Goal: Navigation & Orientation: Find specific page/section

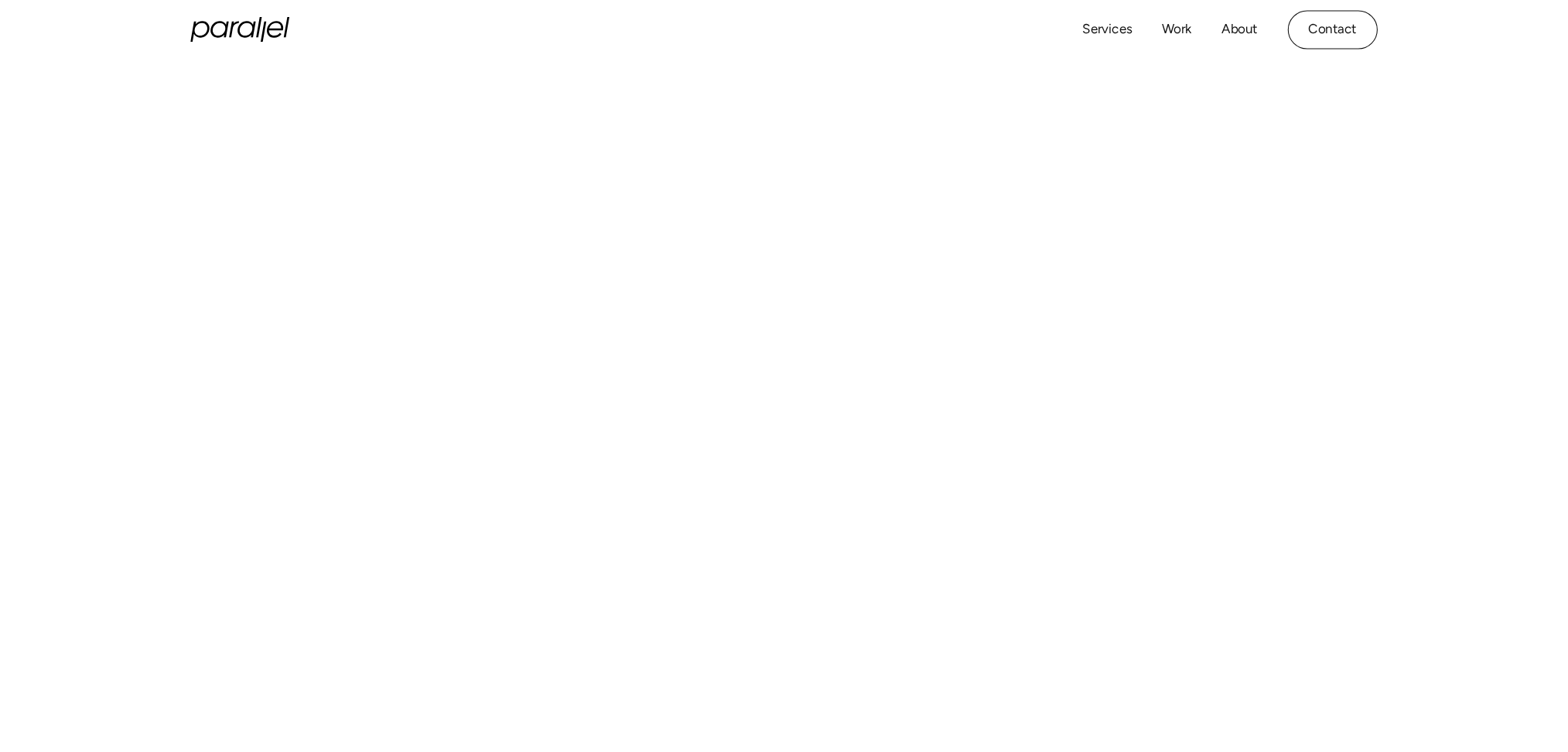
scroll to position [567, 0]
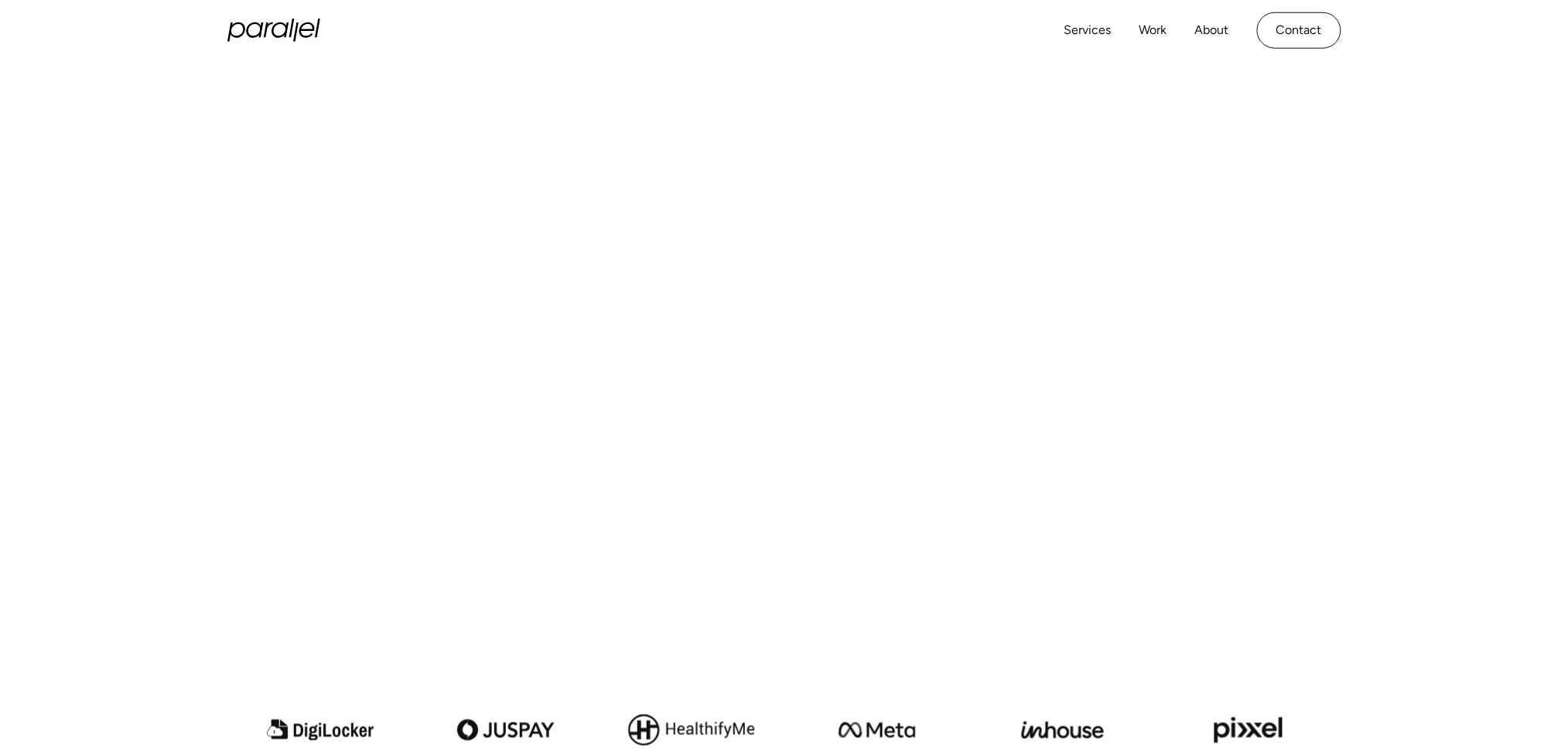
drag, startPoint x: 1188, startPoint y: 1, endPoint x: 212, endPoint y: 564, distance: 1126.7
click at [212, 564] on div "Play with Sound" at bounding box center [784, 302] width 1568 height 627
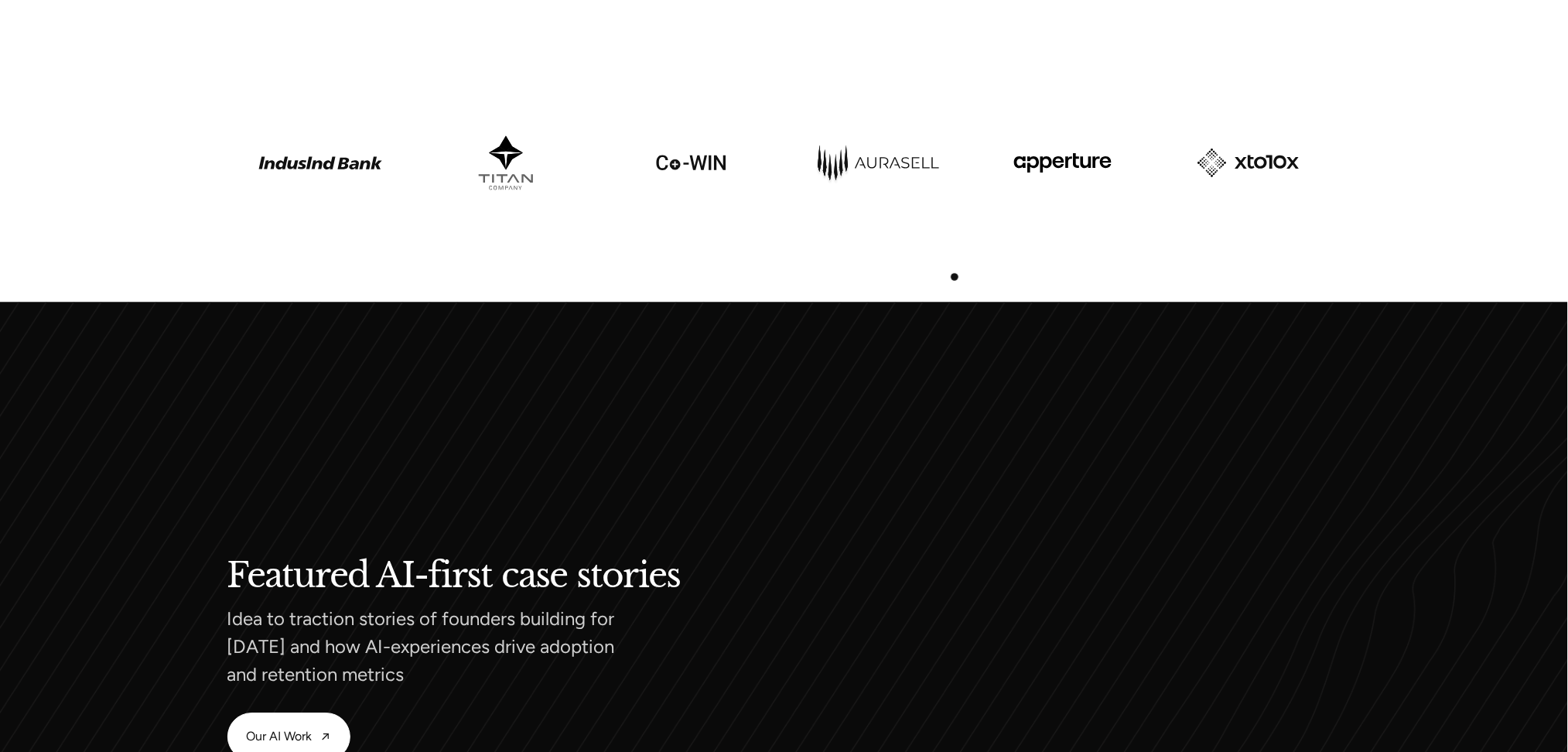
scroll to position [0, 0]
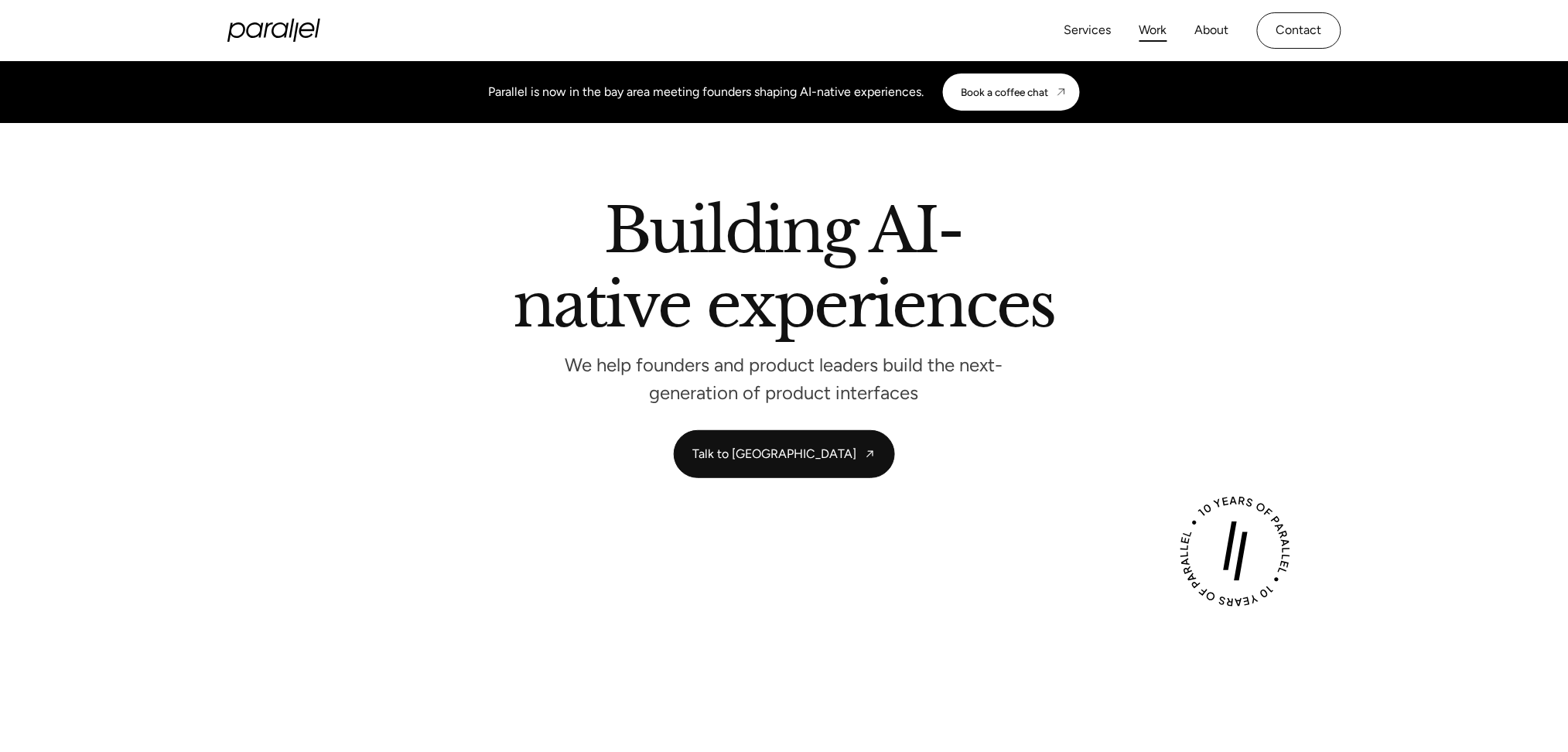
click at [1154, 38] on link "Work" at bounding box center [1153, 30] width 28 height 22
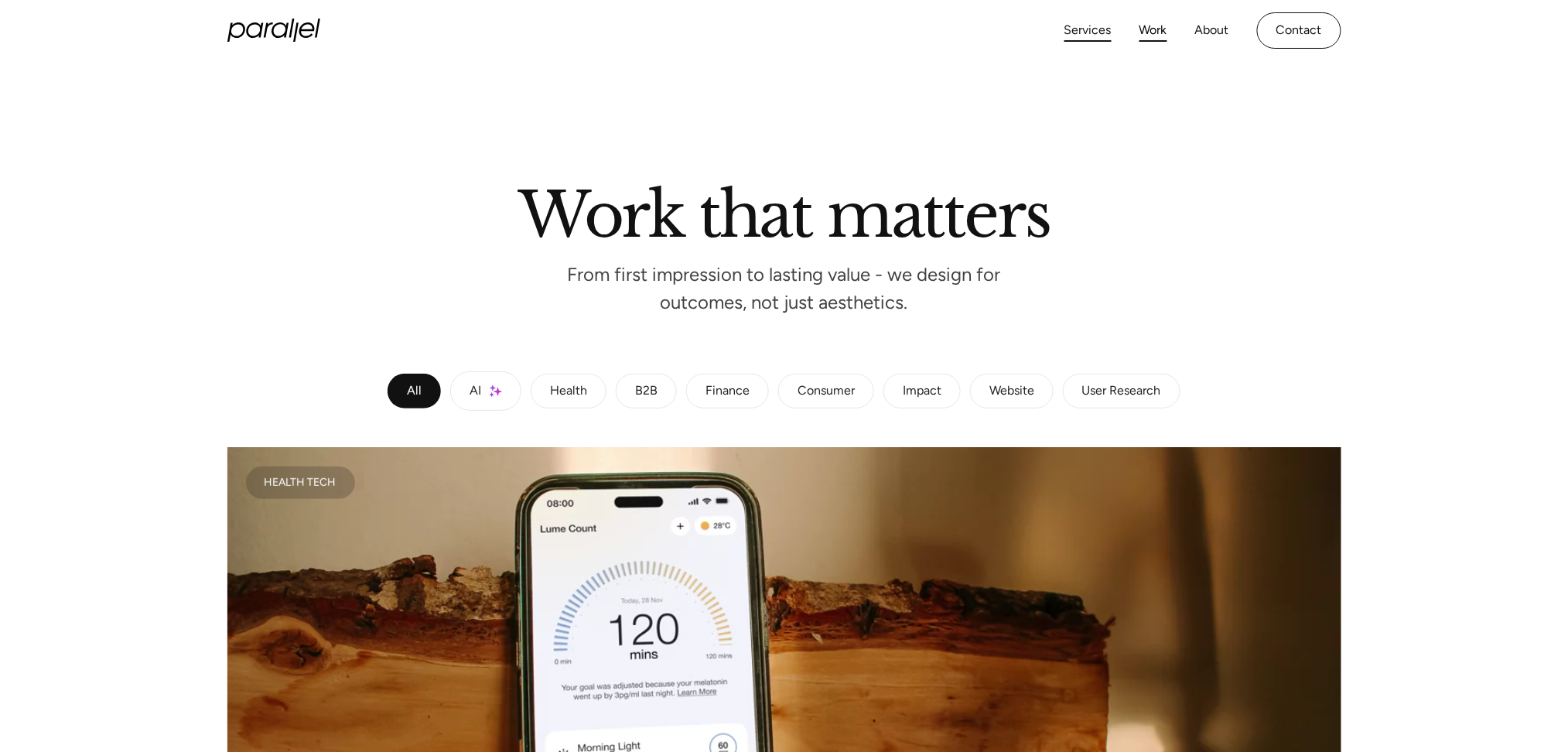
click at [1083, 27] on link "Services" at bounding box center [1088, 30] width 48 height 22
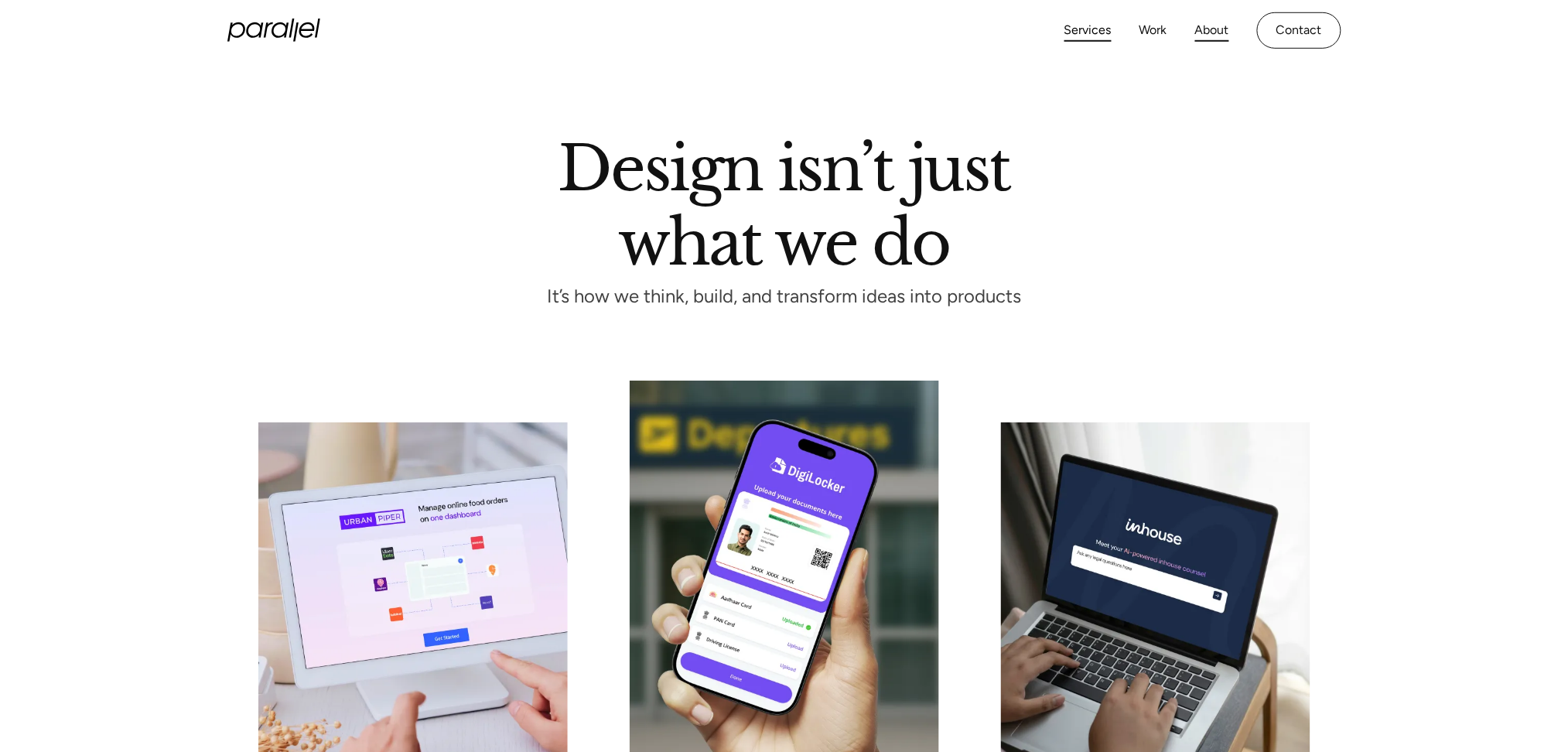
click at [1219, 25] on link "About" at bounding box center [1211, 30] width 34 height 22
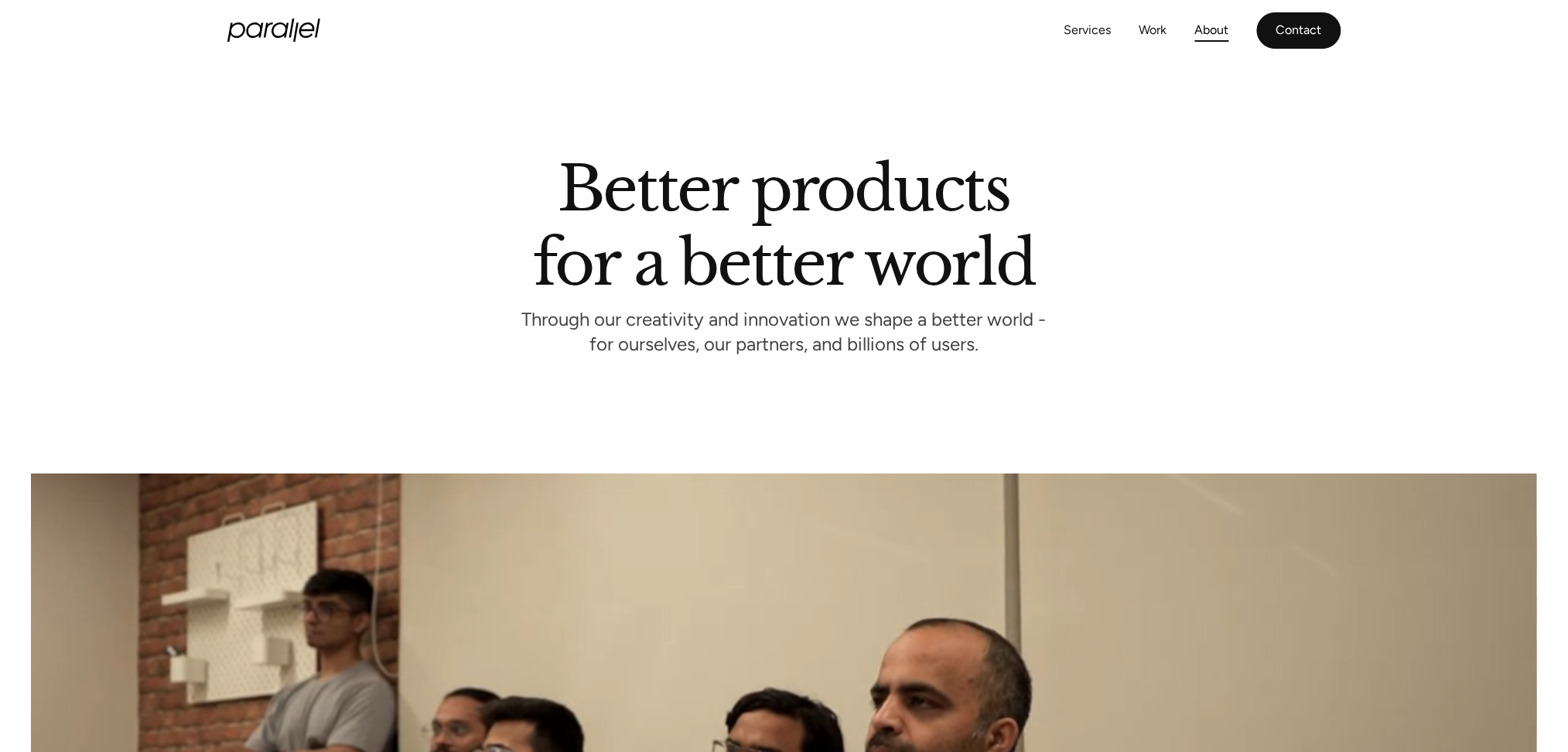
click at [1276, 26] on link "Contact" at bounding box center [1299, 31] width 84 height 36
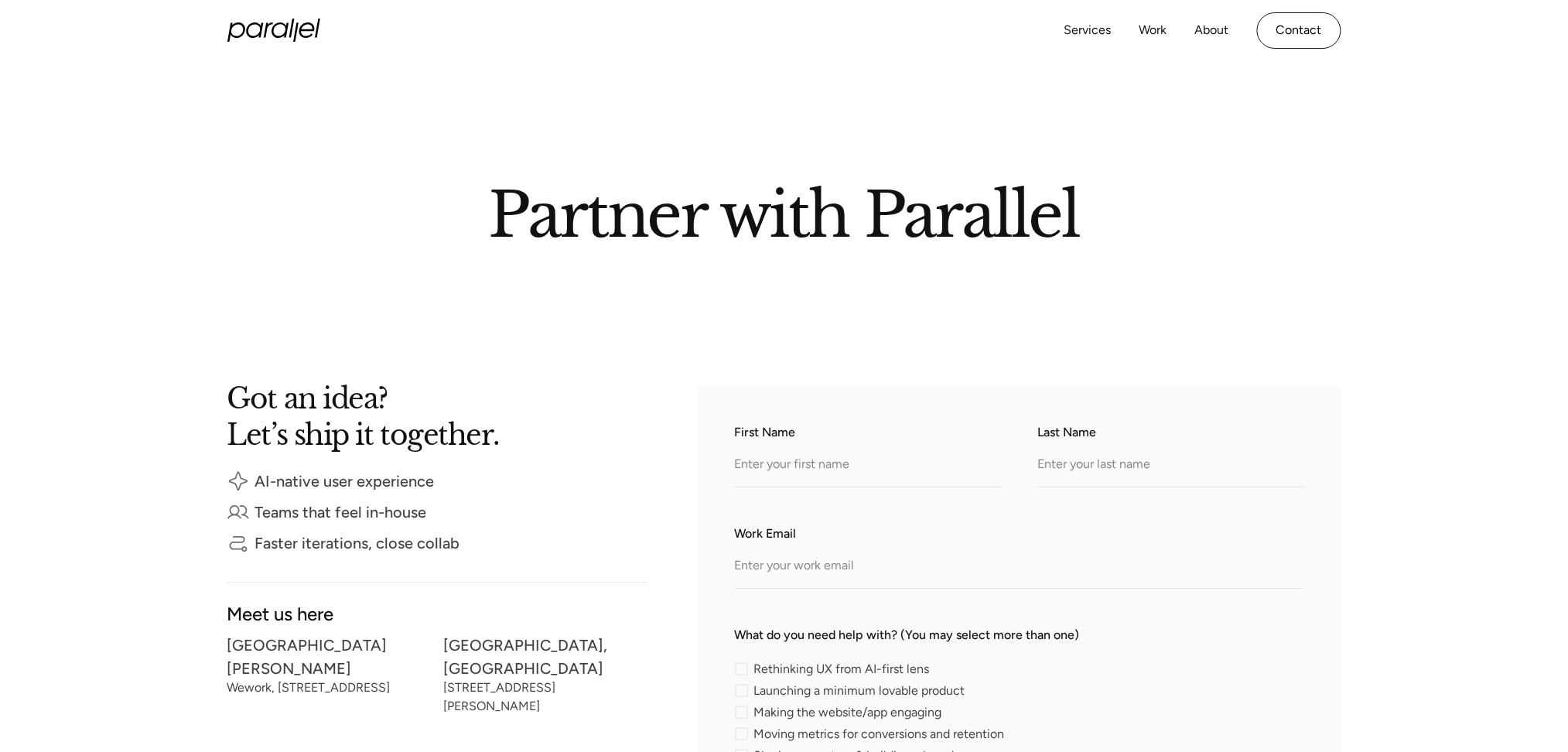
click at [1079, 42] on div "Services Work About Careers Contact" at bounding box center [1202, 31] width 277 height 36
click at [1086, 30] on link "Services" at bounding box center [1088, 30] width 48 height 22
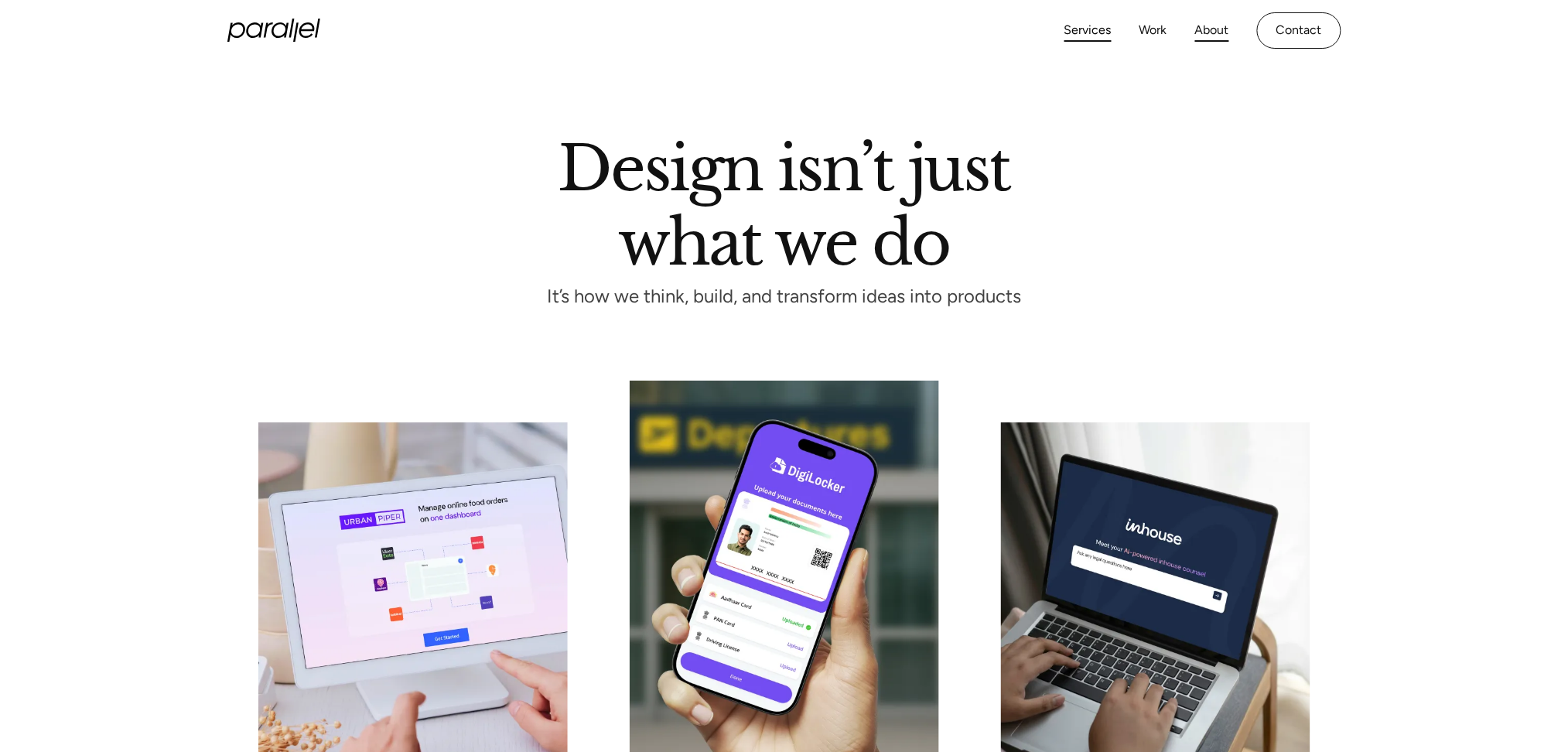
click at [1205, 37] on link "About" at bounding box center [1211, 30] width 34 height 22
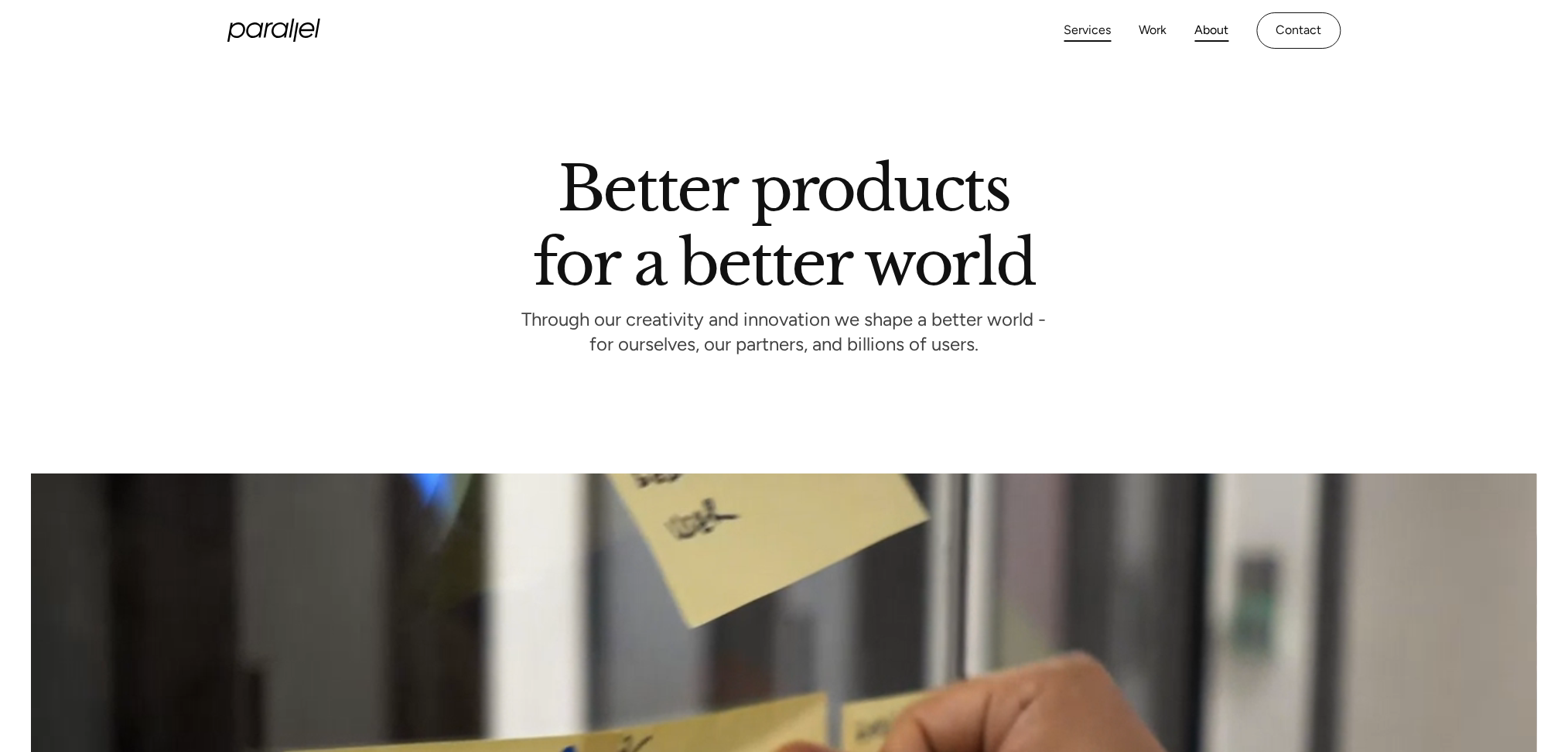
click at [1093, 39] on link "Services" at bounding box center [1088, 30] width 48 height 22
